Goal: Task Accomplishment & Management: Use online tool/utility

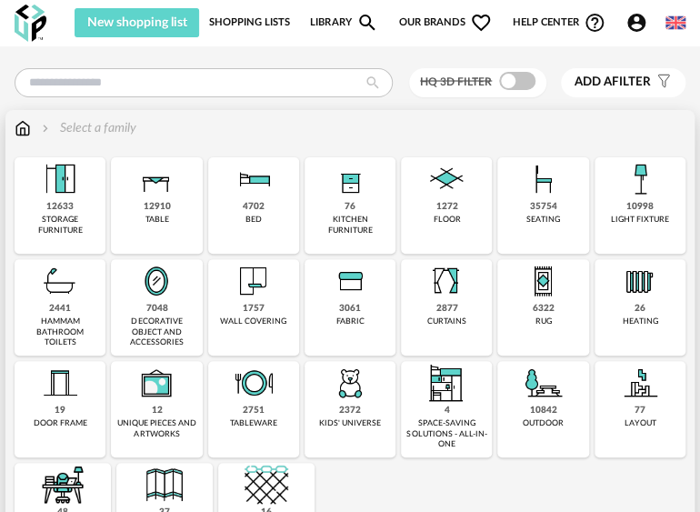
click at [354, 231] on div "kitchen furniture" at bounding box center [350, 225] width 80 height 21
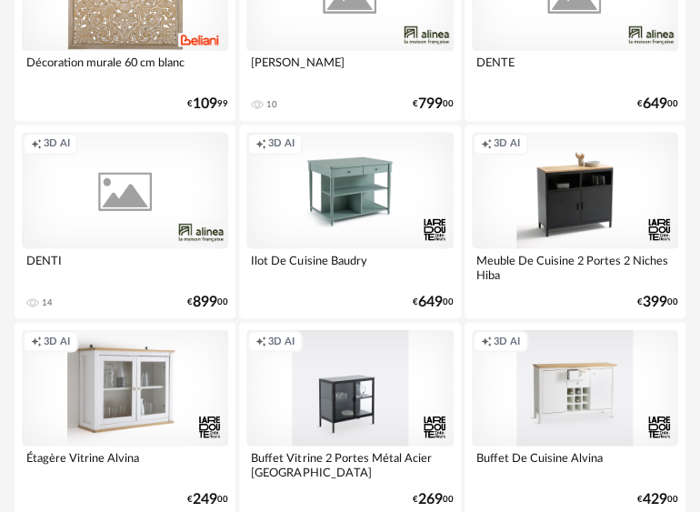
scroll to position [728, 0]
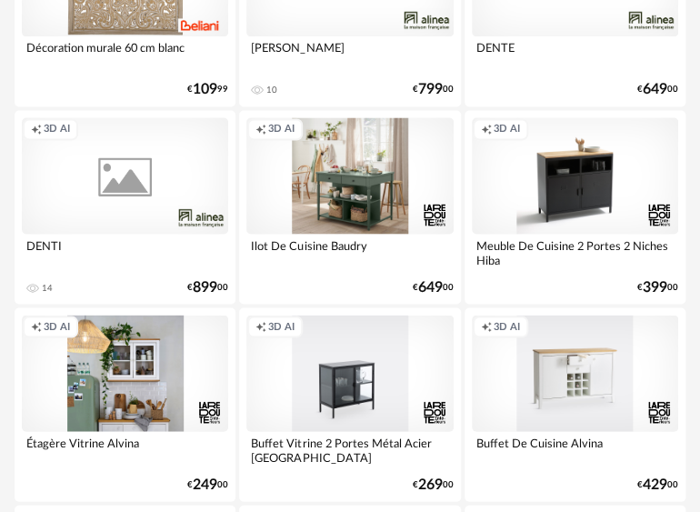
click at [311, 176] on div "Creation icon 3D AI" at bounding box center [349, 175] width 206 height 116
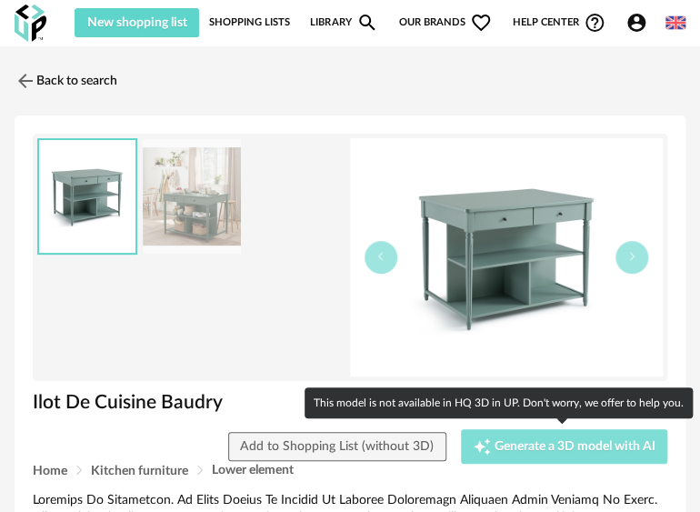
click at [545, 448] on span "Generate a 3D model with AI" at bounding box center [575, 446] width 161 height 13
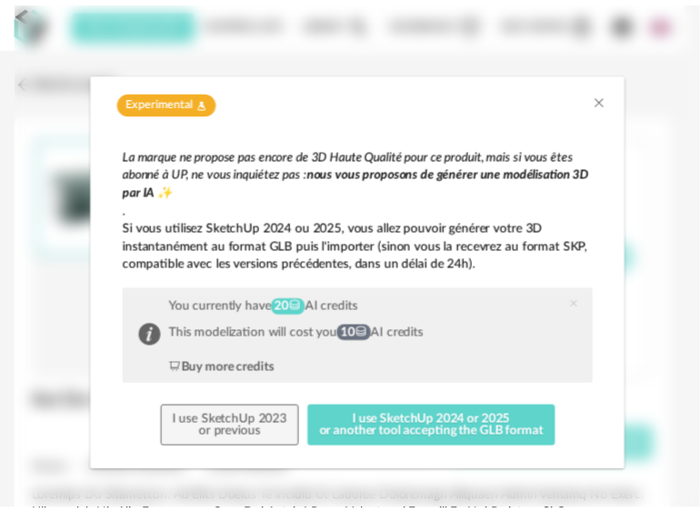
scroll to position [7, 0]
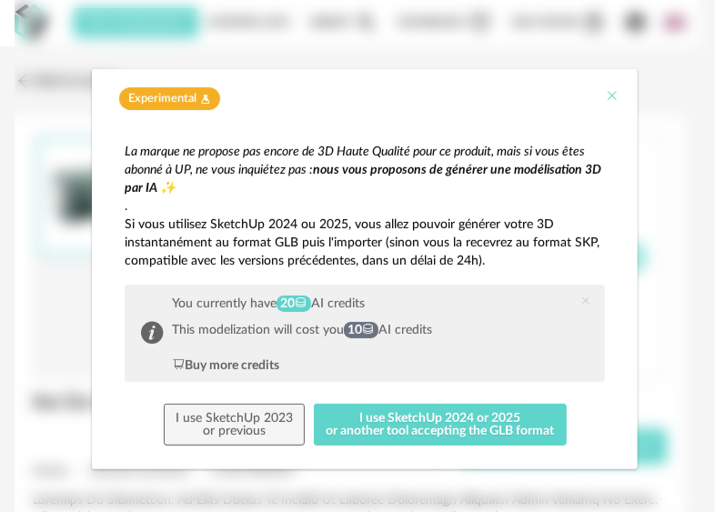
click at [605, 96] on icon "Close" at bounding box center [612, 95] width 15 height 15
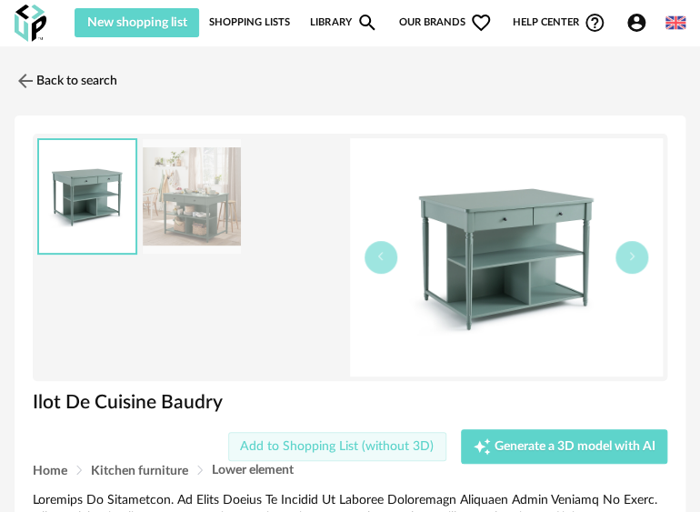
click at [357, 447] on span "Add to Shopping List (without 3D)" at bounding box center [337, 446] width 194 height 13
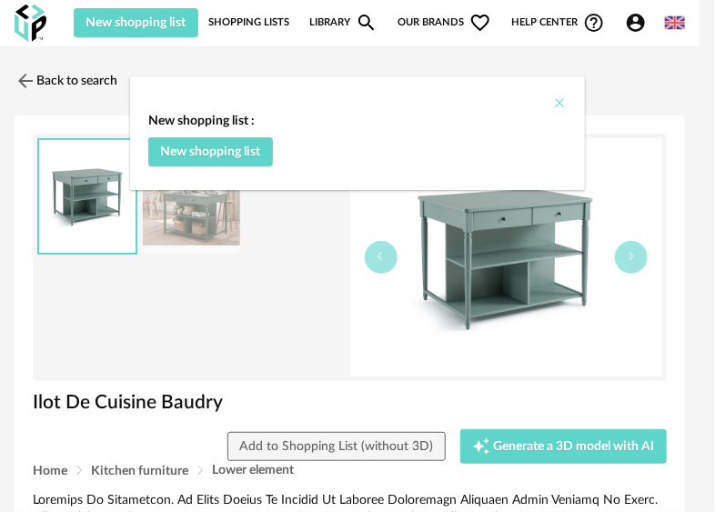
click at [563, 106] on icon "Close" at bounding box center [559, 103] width 15 height 15
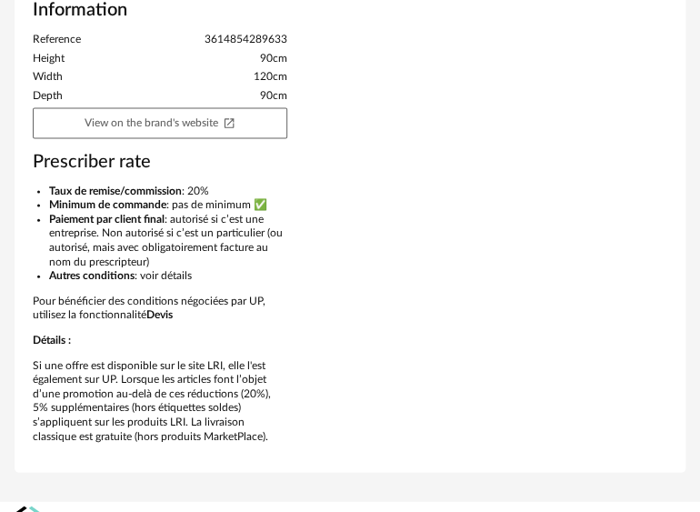
scroll to position [894, 0]
